Goal: Transaction & Acquisition: Purchase product/service

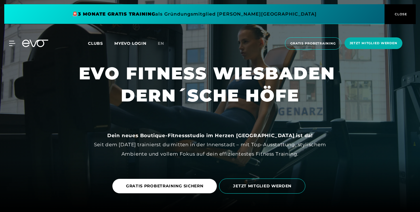
scroll to position [28, 0]
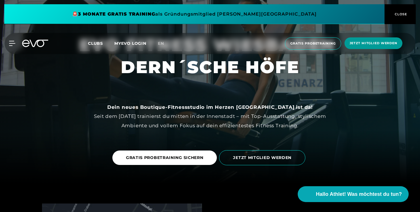
click at [370, 47] on span "Jetzt Mitglied werden" at bounding box center [373, 43] width 58 height 12
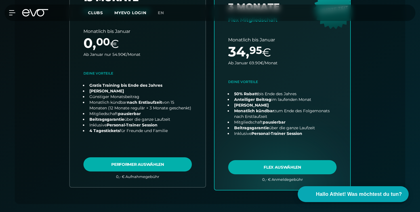
scroll to position [239, 0]
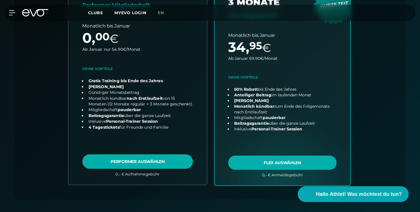
click at [168, 165] on link "choose plan" at bounding box center [137, 75] width 138 height 217
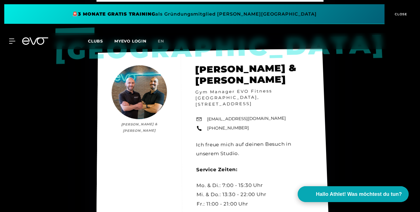
scroll to position [454, 0]
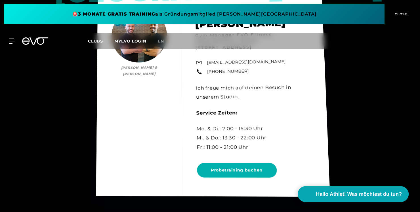
click at [252, 178] on div "Wiesbaden [PERSON_NAME] & [PERSON_NAME] [PERSON_NAME] & [PERSON_NAME] Gym Manag…" at bounding box center [213, 94] width 234 height 205
click at [253, 176] on div "Wiesbaden [PERSON_NAME] & [PERSON_NAME] [PERSON_NAME] & [PERSON_NAME] Gym Manag…" at bounding box center [213, 94] width 234 height 205
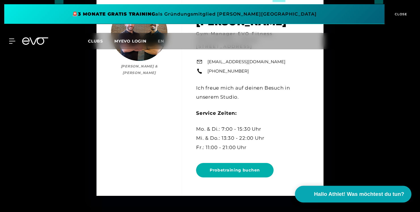
click at [356, 194] on span "Hallo Athlet! Was möchtest du tun?" at bounding box center [359, 194] width 90 height 8
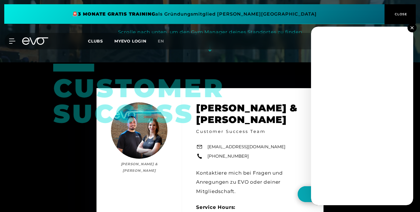
scroll to position [170, 0]
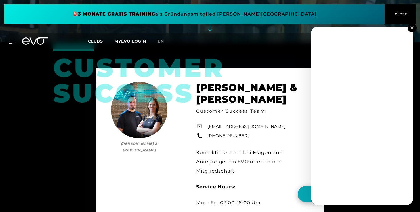
click at [411, 29] on button at bounding box center [411, 27] width 9 height 9
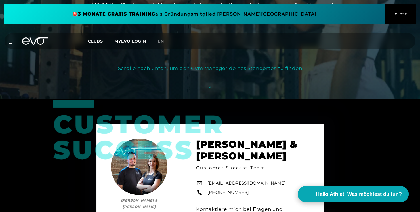
scroll to position [0, 0]
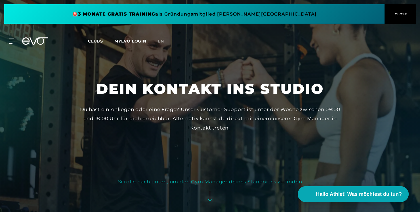
click at [134, 40] on link "MYEVO LOGIN" at bounding box center [130, 41] width 32 height 5
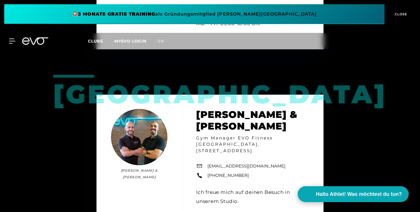
scroll to position [340, 0]
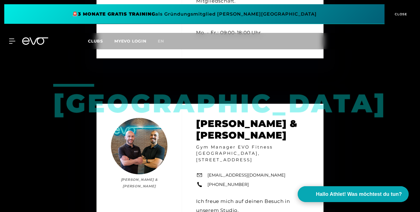
click at [405, 12] on span "CLOSE" at bounding box center [400, 14] width 14 height 5
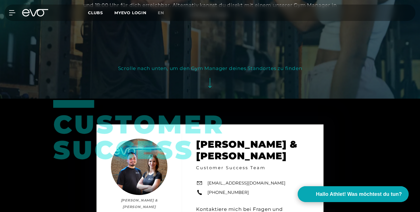
scroll to position [0, 0]
